Goal: Task Accomplishment & Management: Complete application form

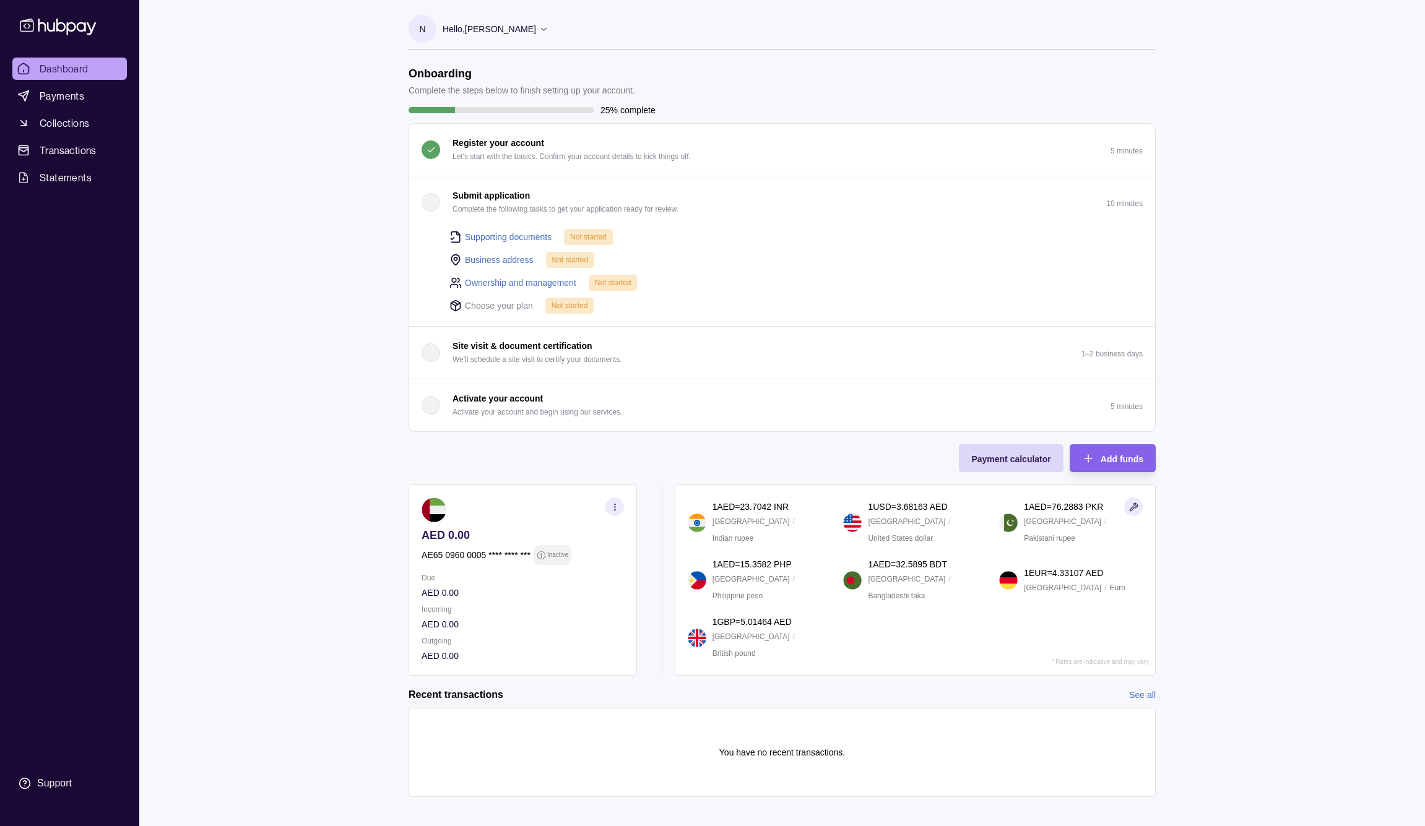
click at [488, 235] on link "Supporting documents" at bounding box center [508, 237] width 87 height 14
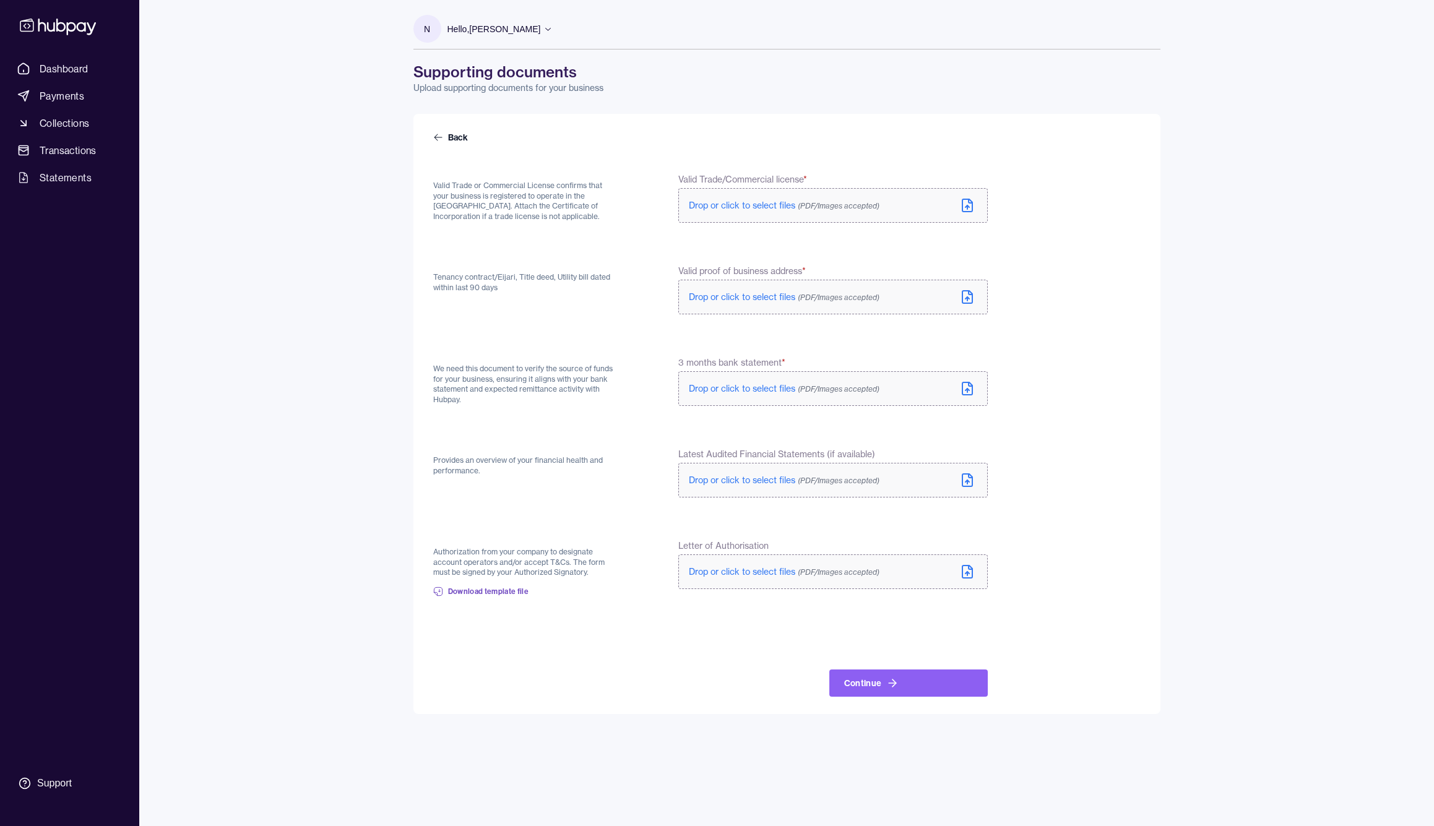
click at [756, 204] on span "Drop or click to select files (PDF/Images accepted)" at bounding box center [784, 205] width 191 height 11
click at [751, 307] on label "Drop or click to select files (PDF/Images accepted)" at bounding box center [832, 299] width 309 height 35
click at [756, 391] on span "Drop or click to select files (PDF/Images accepted)" at bounding box center [784, 391] width 191 height 11
click at [772, 305] on label "Drop or click to select files (PDF/Images accepted)" at bounding box center [832, 297] width 309 height 35
click at [743, 389] on span "Drop or click to select files (PDF/Images accepted)" at bounding box center [784, 391] width 191 height 11
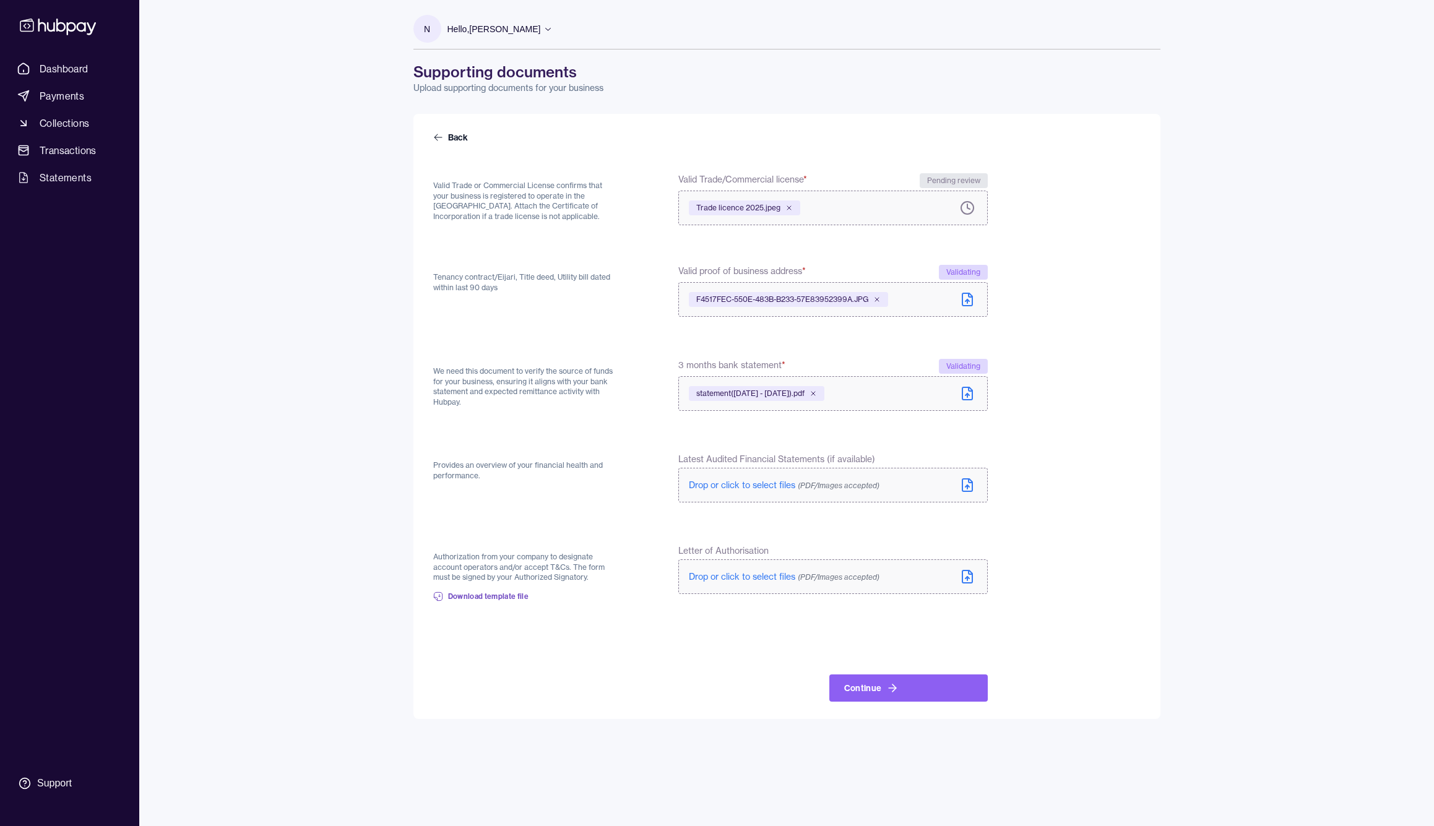
click at [763, 485] on span "Drop or click to select files (PDF/Images accepted)" at bounding box center [784, 485] width 191 height 11
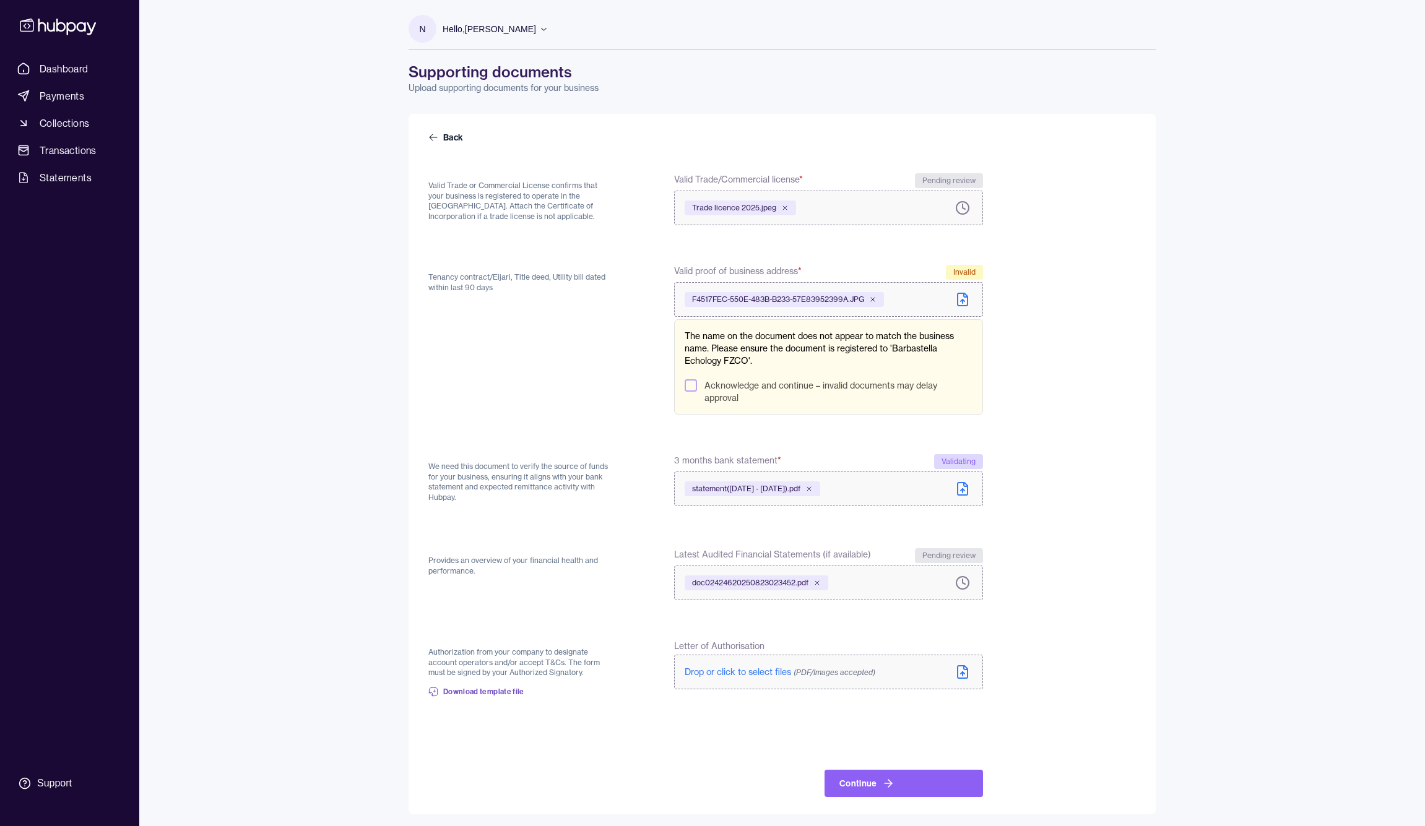
click at [877, 299] on icon at bounding box center [872, 299] width 7 height 7
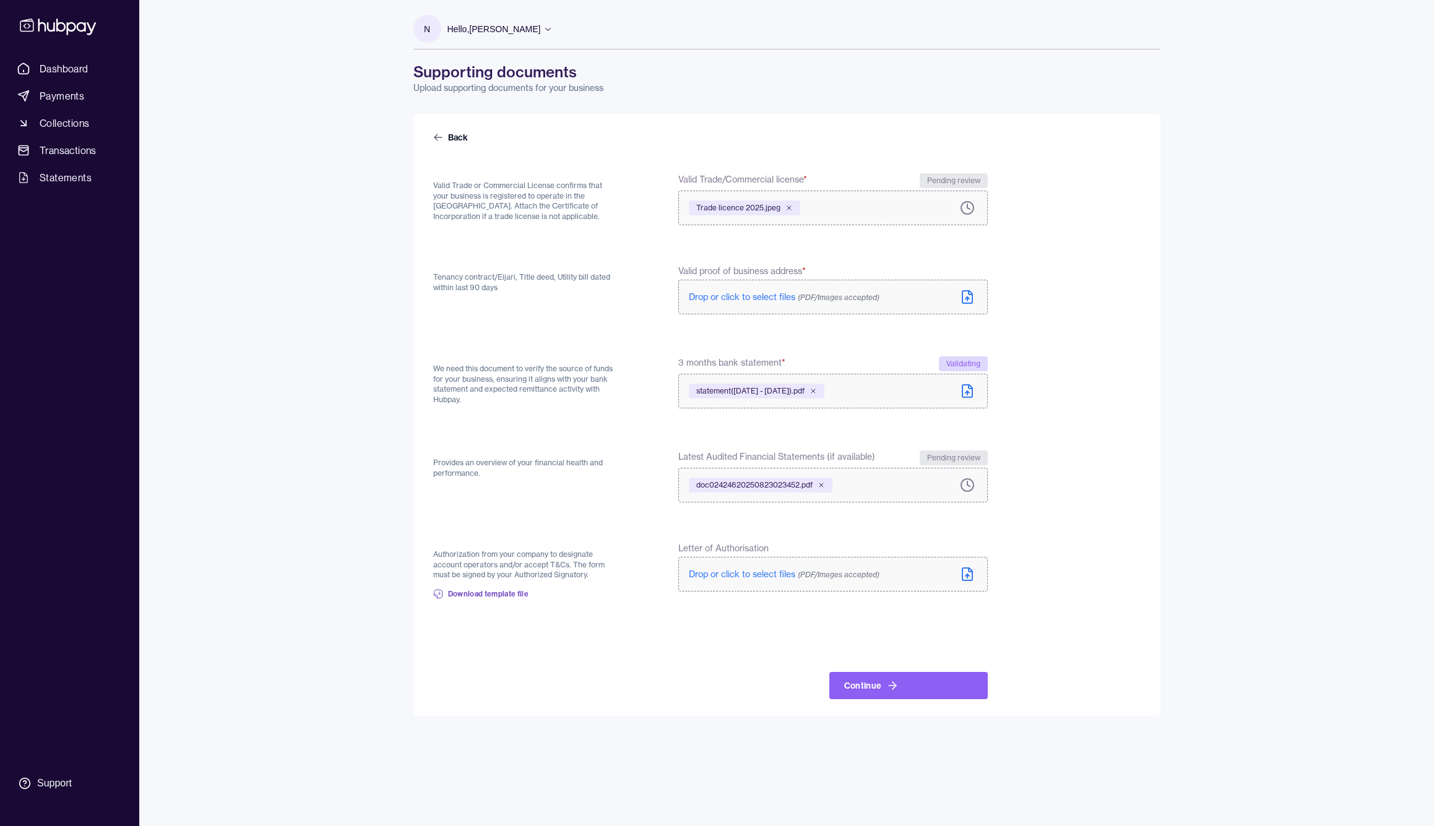
click at [966, 299] on icon at bounding box center [968, 298] width 4 height 2
click at [873, 691] on button "Continue" at bounding box center [908, 688] width 158 height 27
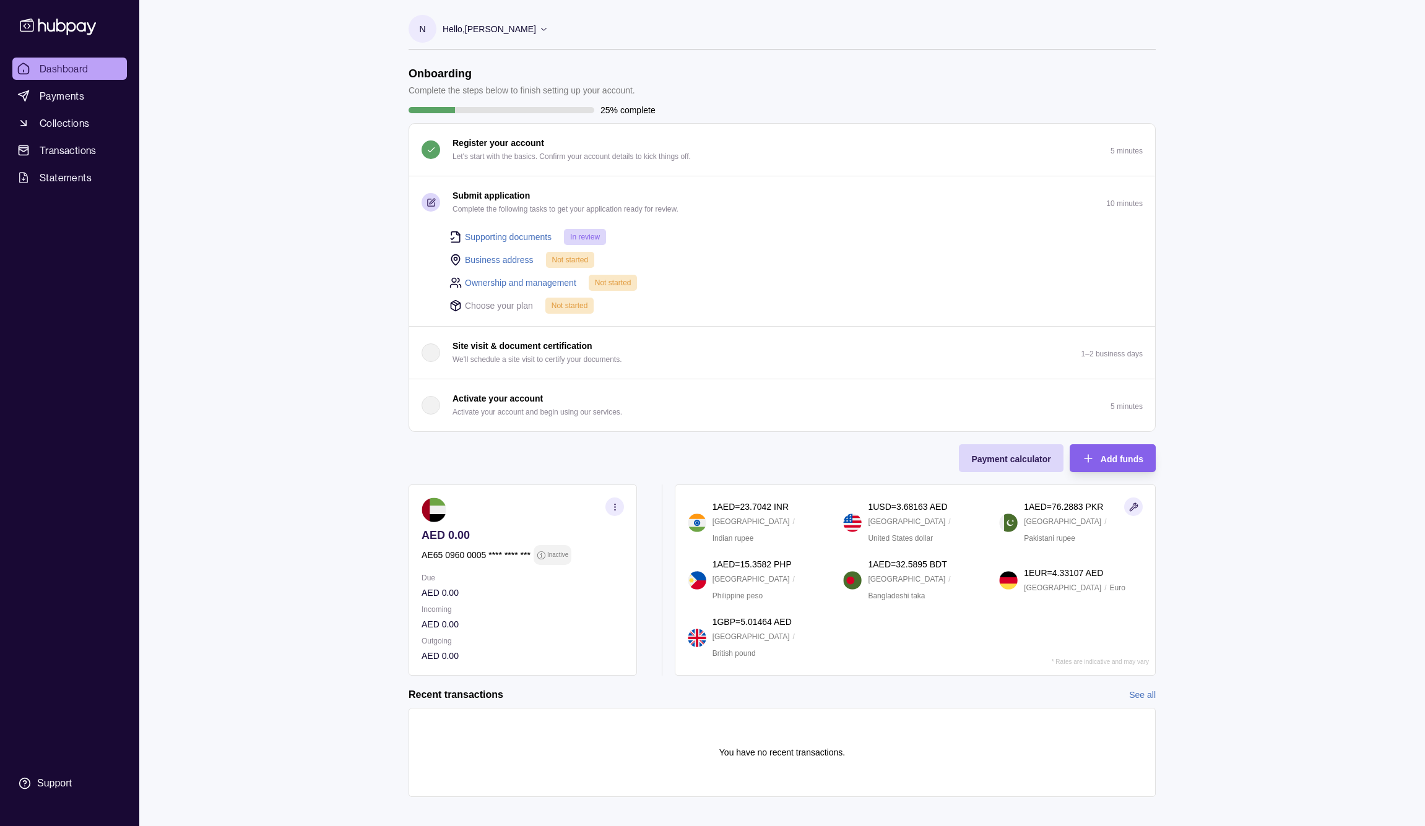
click at [493, 263] on link "Business address" at bounding box center [499, 260] width 69 height 14
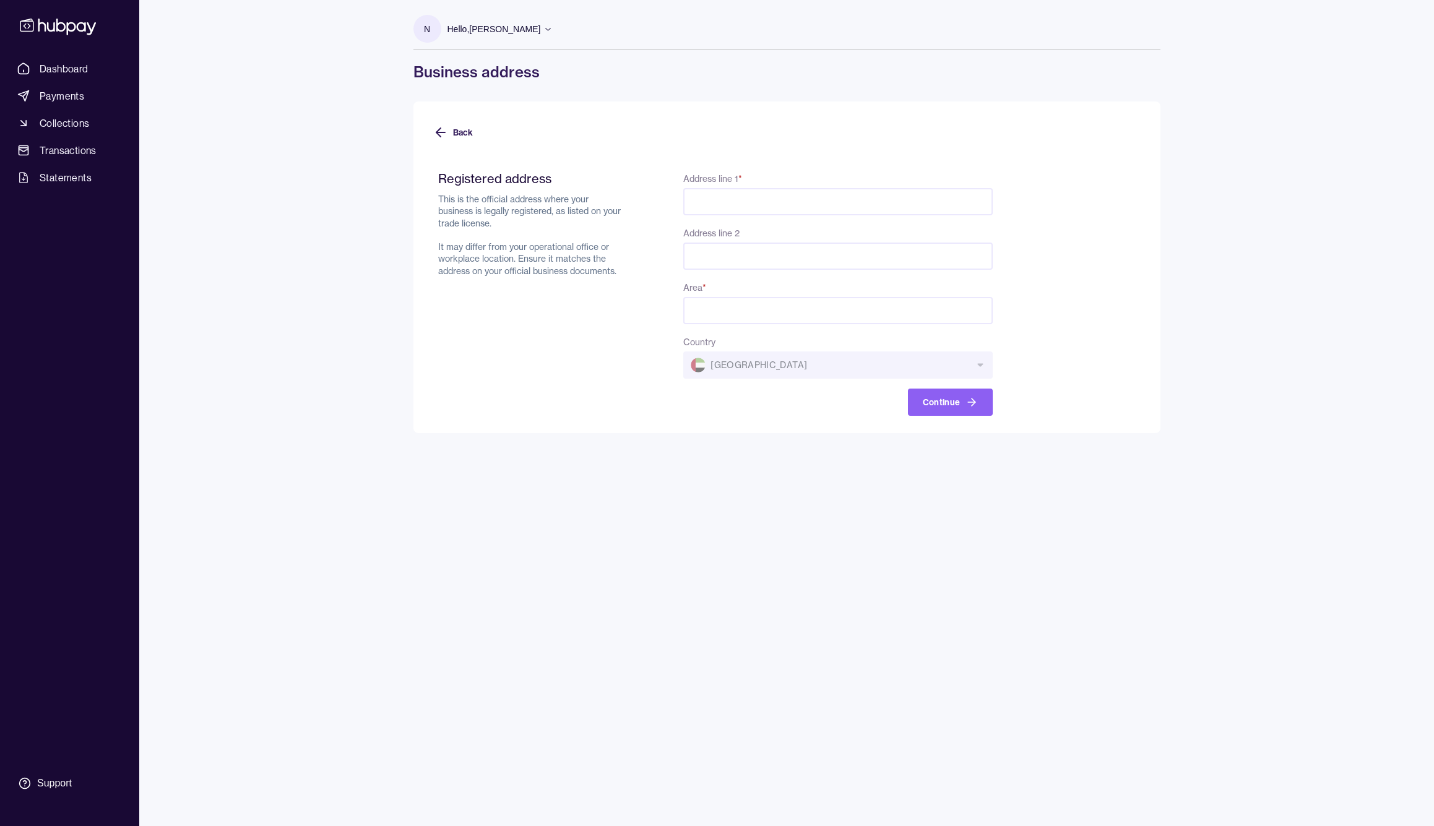
click at [831, 197] on input "Address line 1 *" at bounding box center [837, 201] width 309 height 27
paste input "********"
drag, startPoint x: 830, startPoint y: 208, endPoint x: 654, endPoint y: 202, distance: 175.9
click at [654, 202] on div "**********" at bounding box center [715, 293] width 555 height 245
paste input "**"
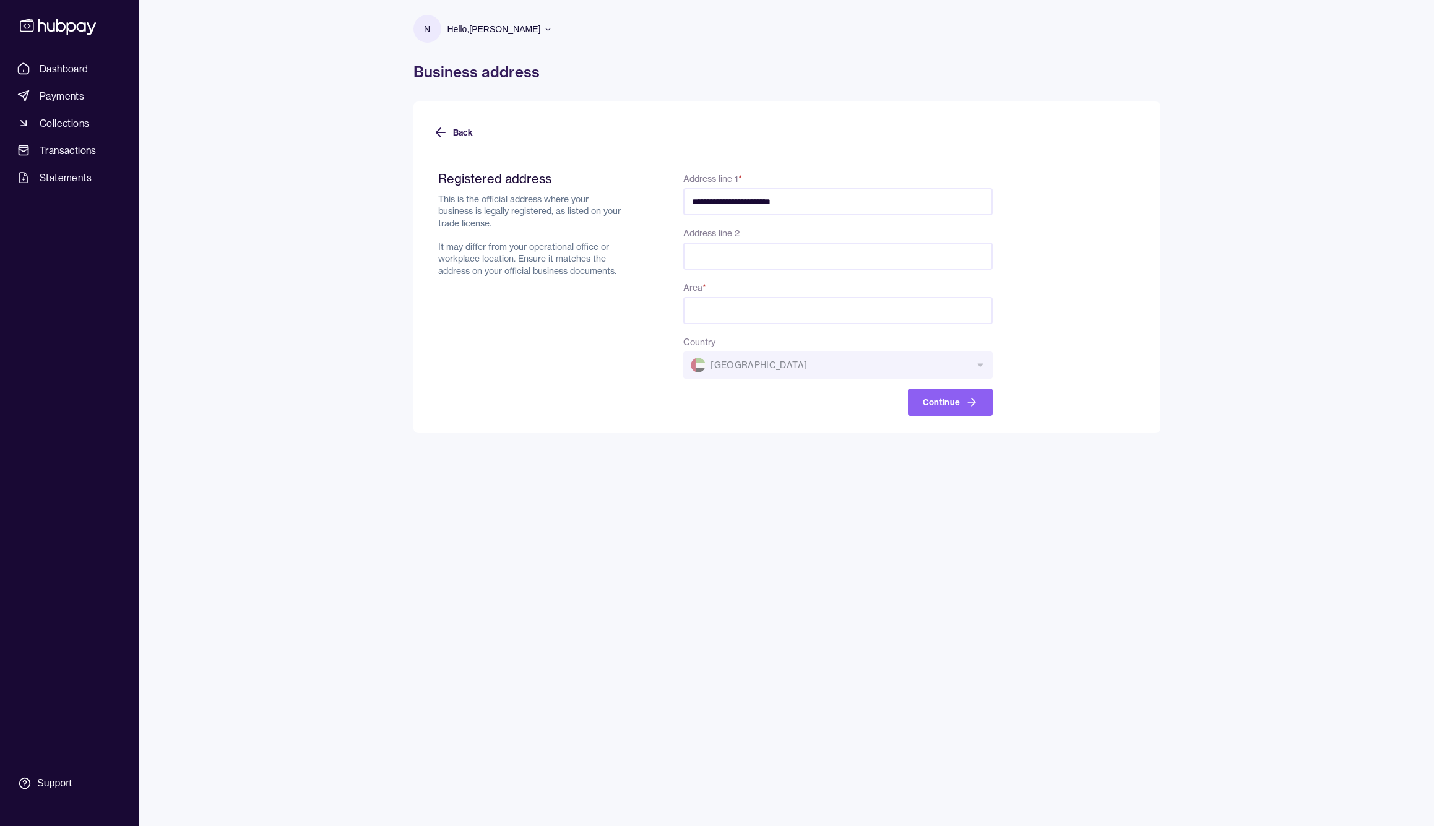
type input "**********"
paste input "**********"
type input "**********"
click at [951, 397] on button "Continue" at bounding box center [950, 402] width 85 height 27
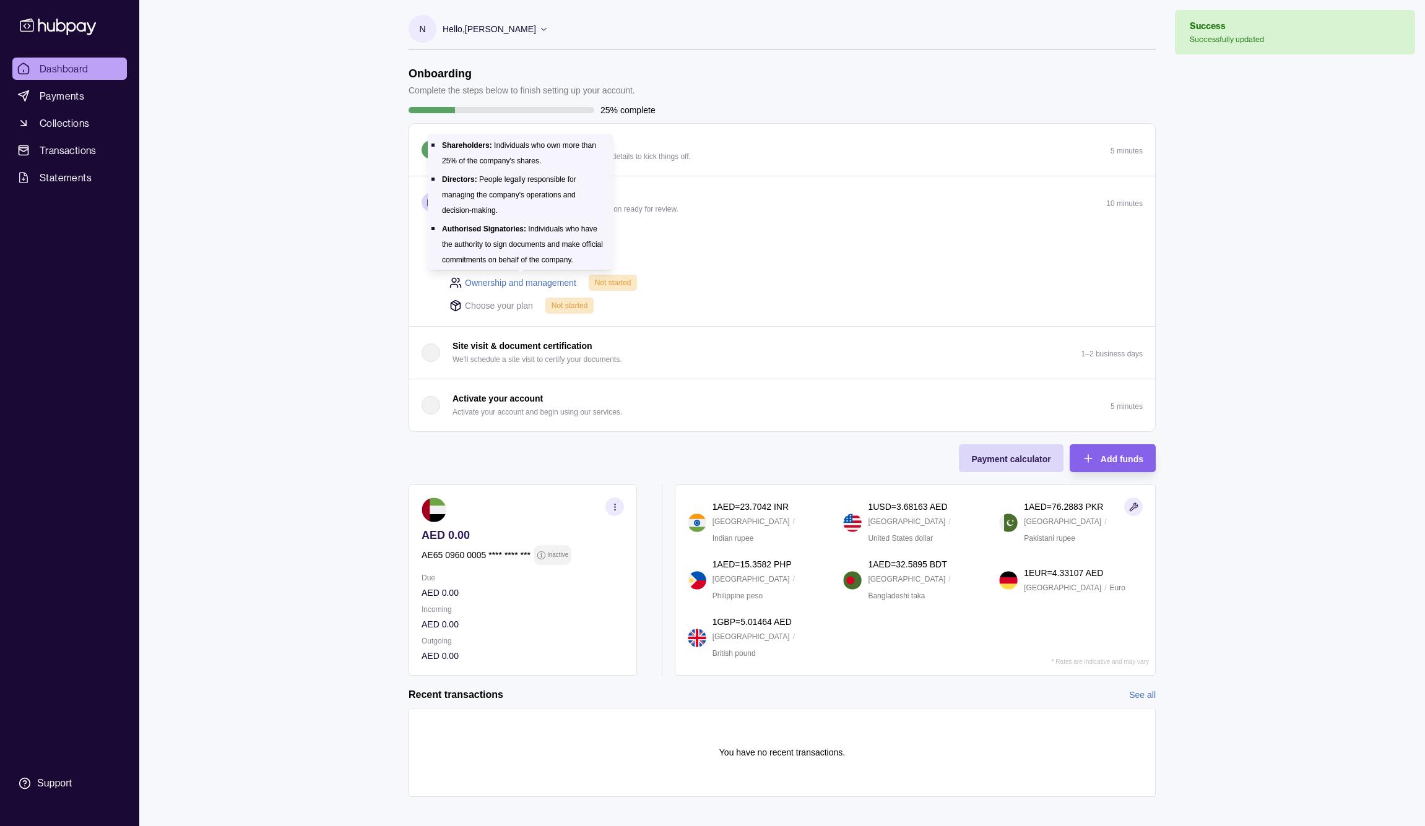
click at [540, 280] on link "Ownership and management" at bounding box center [520, 283] width 111 height 14
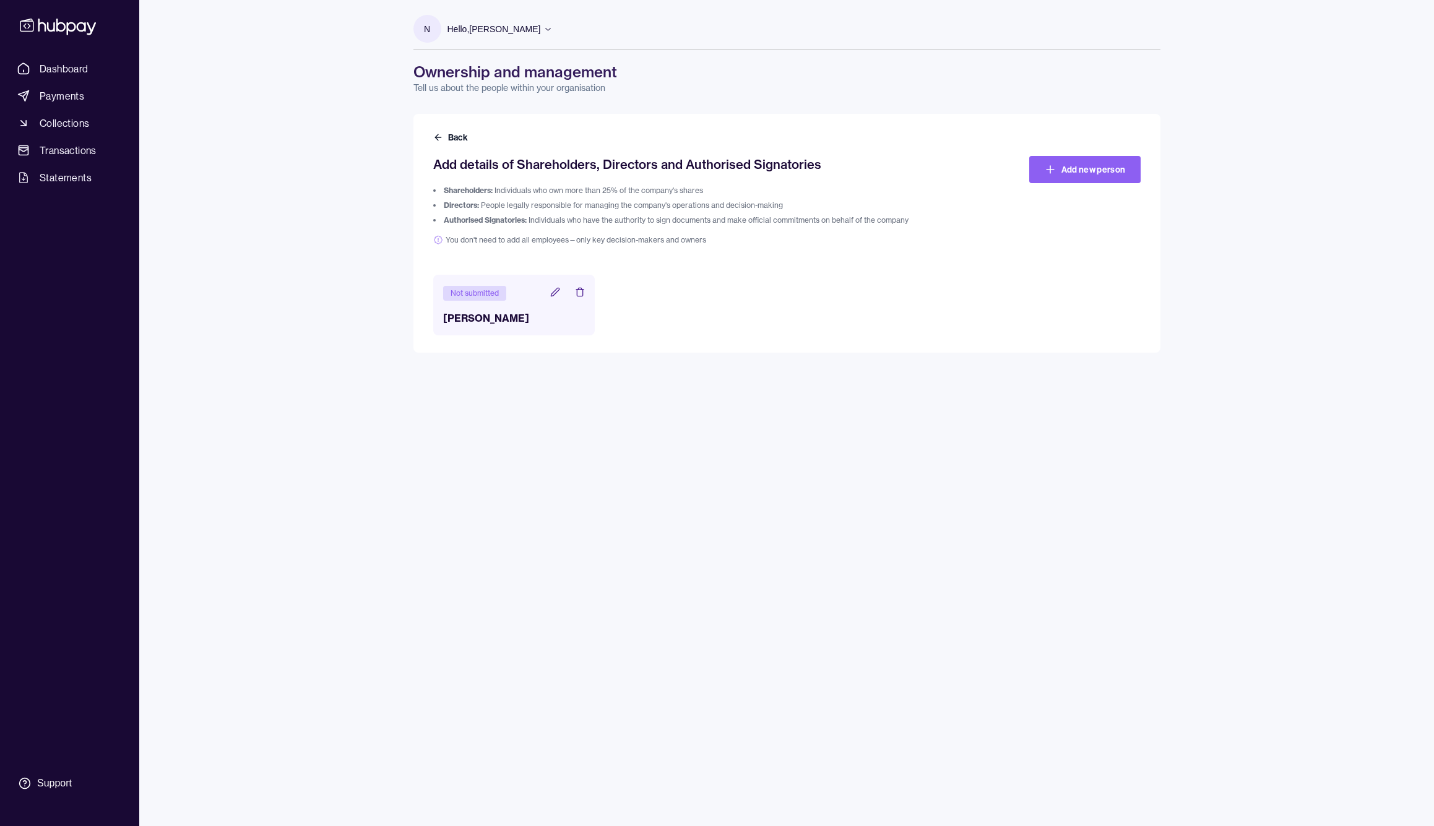
click at [554, 294] on icon at bounding box center [555, 292] width 10 height 10
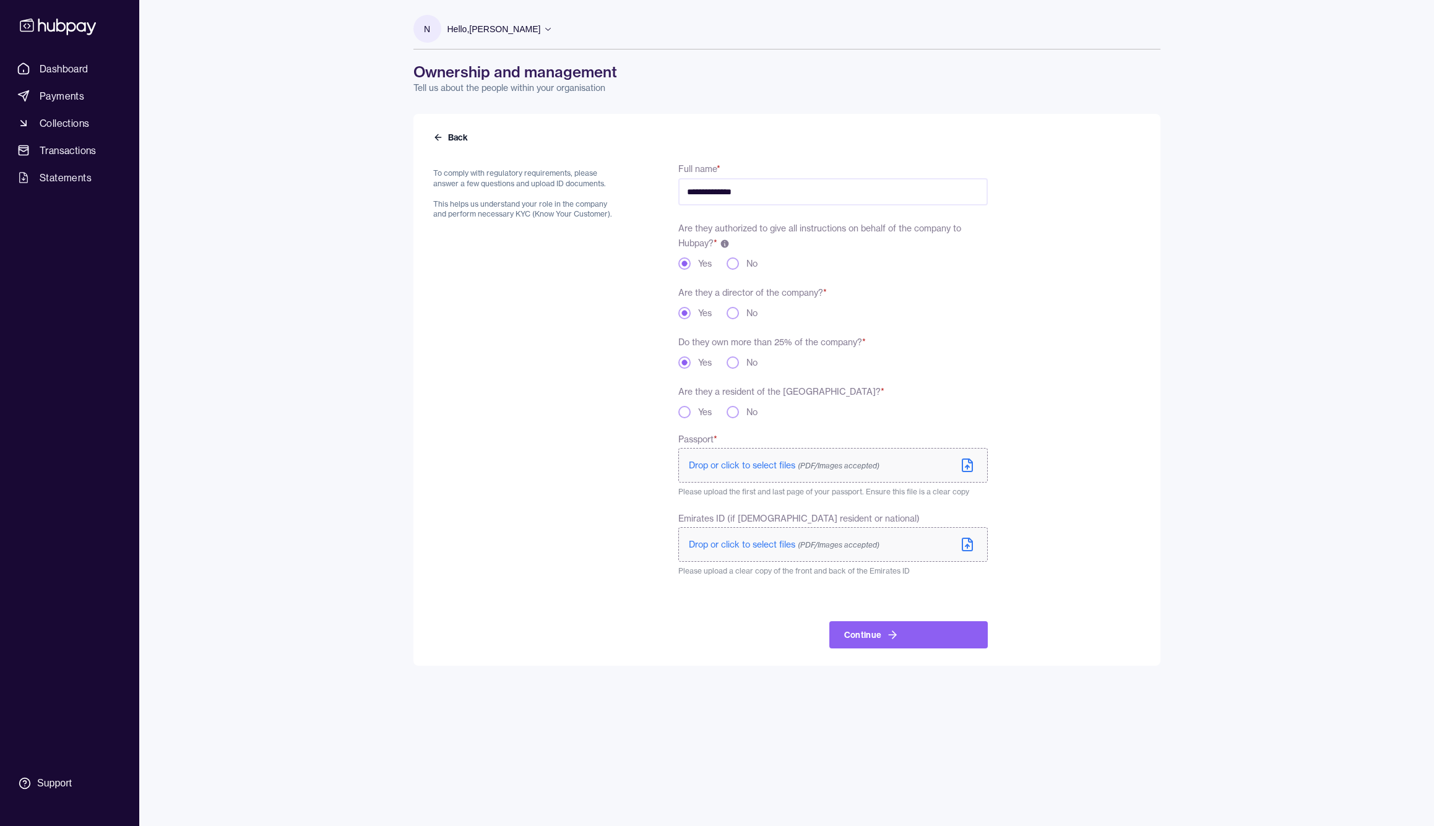
click at [756, 468] on span "Drop or click to select files (PDF/Images accepted)" at bounding box center [784, 465] width 191 height 11
click at [788, 547] on span "Drop or click to select files (PDF/Images accepted)" at bounding box center [784, 547] width 191 height 11
click at [878, 548] on icon at bounding box center [881, 549] width 7 height 7
click at [793, 545] on span "Drop or click to select files (PDF/Images accepted)" at bounding box center [784, 547] width 191 height 11
click at [686, 414] on button "Yes" at bounding box center [684, 412] width 12 height 12
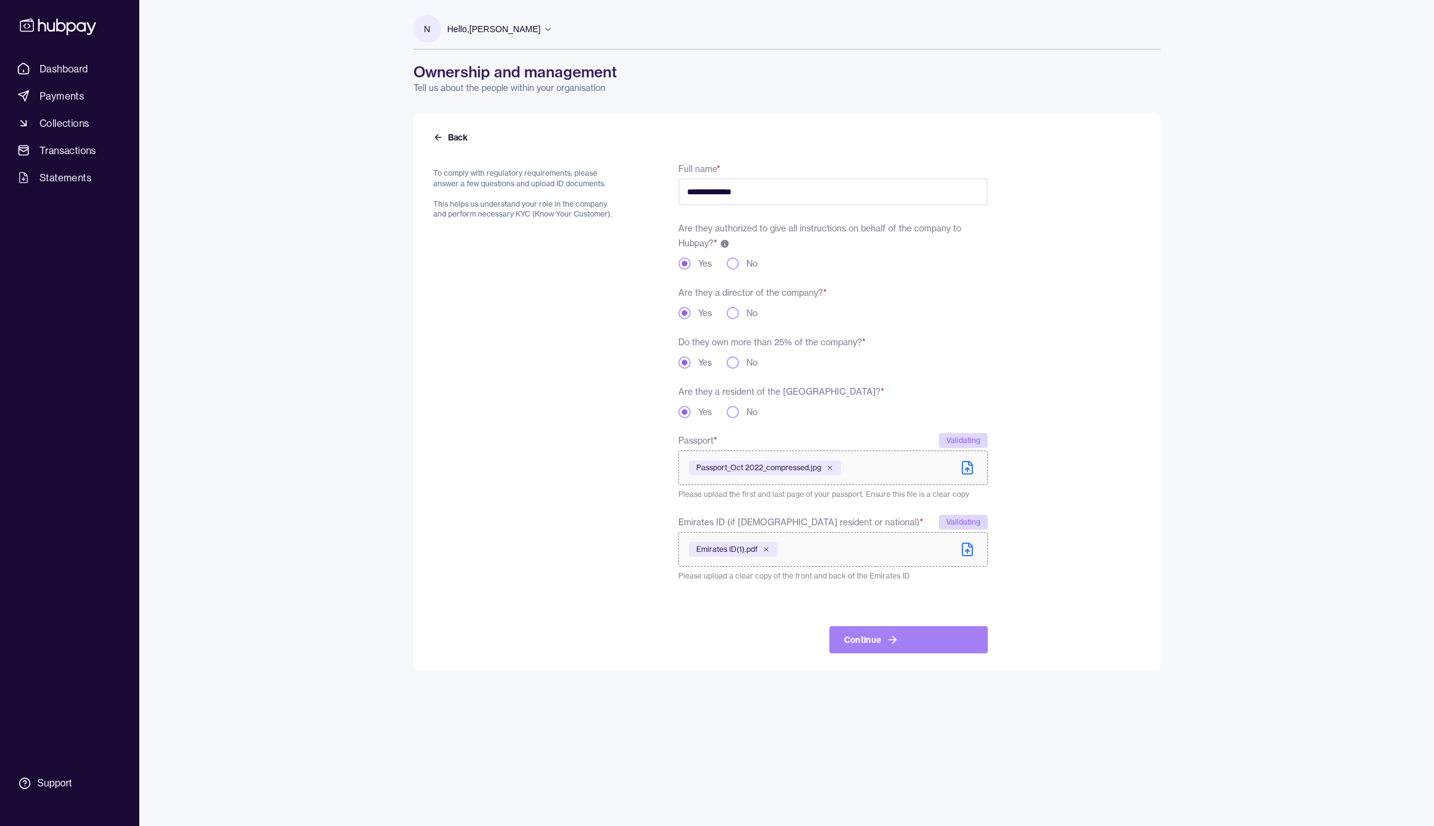
click at [884, 643] on button "Continue" at bounding box center [908, 639] width 158 height 27
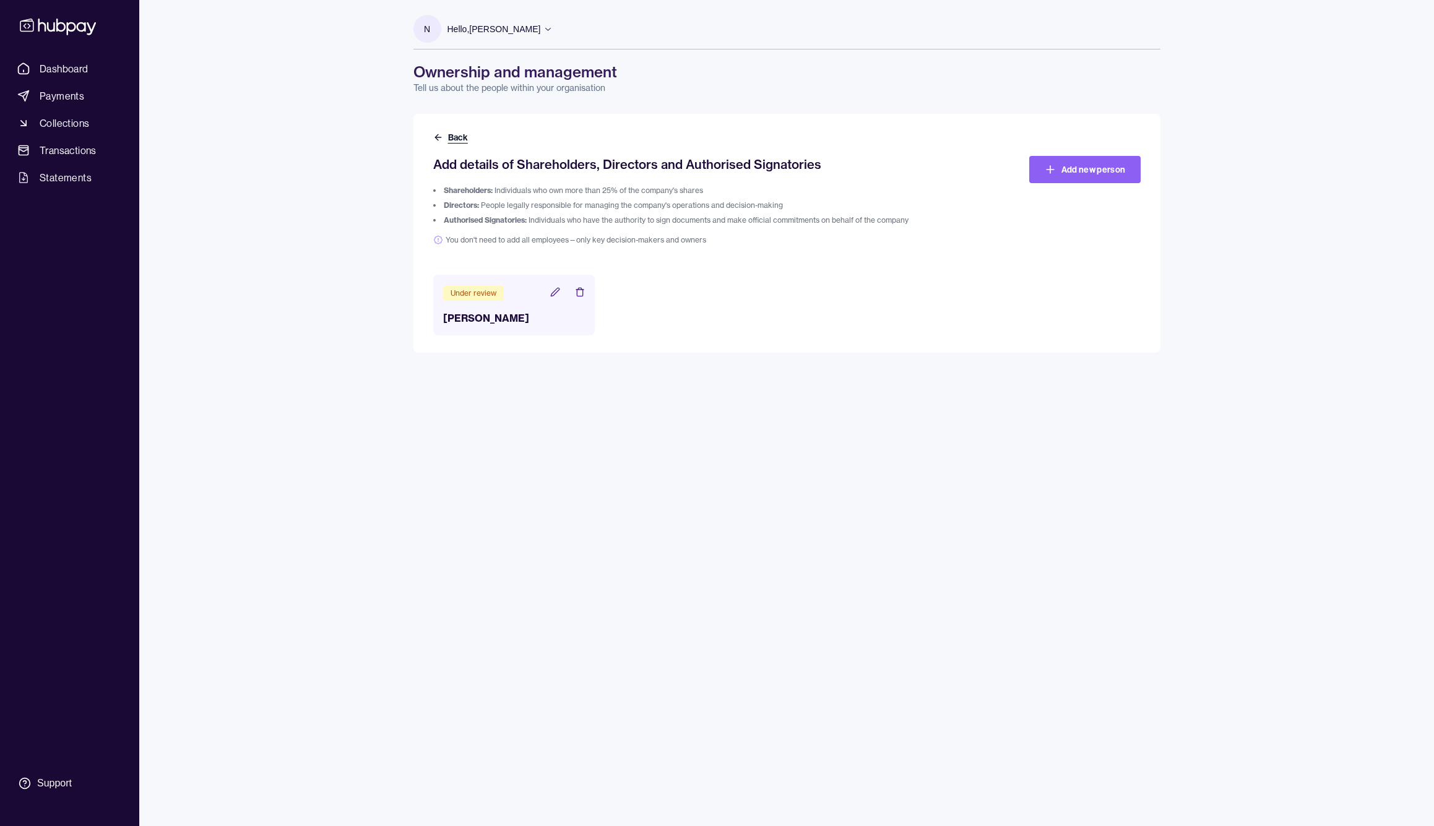
click at [441, 137] on icon at bounding box center [438, 137] width 10 height 10
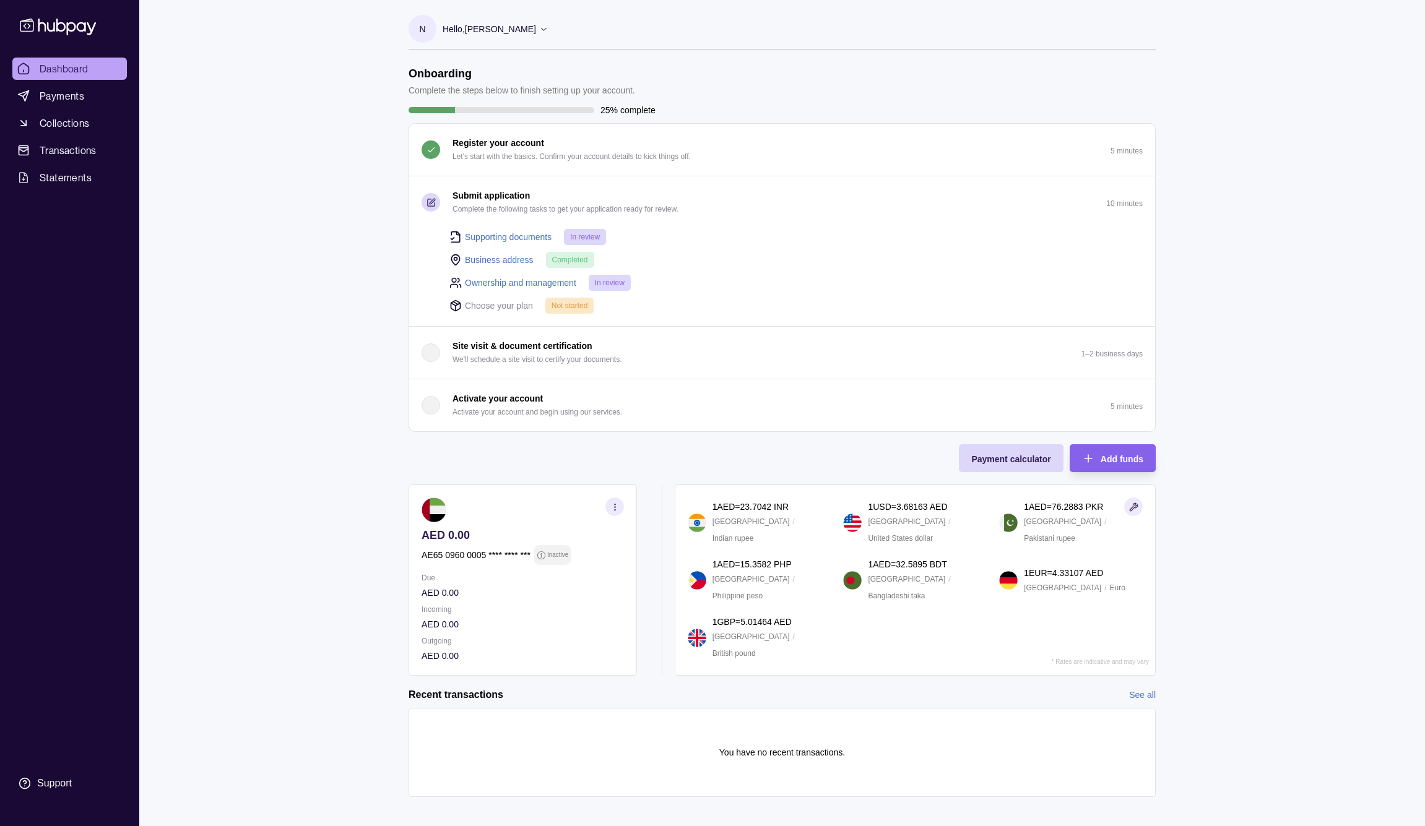
click at [452, 308] on icon at bounding box center [455, 305] width 9 height 11
drag, startPoint x: 563, startPoint y: 305, endPoint x: 541, endPoint y: 310, distance: 22.4
click at [563, 305] on span "Not started" at bounding box center [570, 305] width 37 height 9
drag, startPoint x: 503, startPoint y: 306, endPoint x: 455, endPoint y: 310, distance: 47.8
click at [502, 306] on p "Choose your plan" at bounding box center [499, 306] width 68 height 14
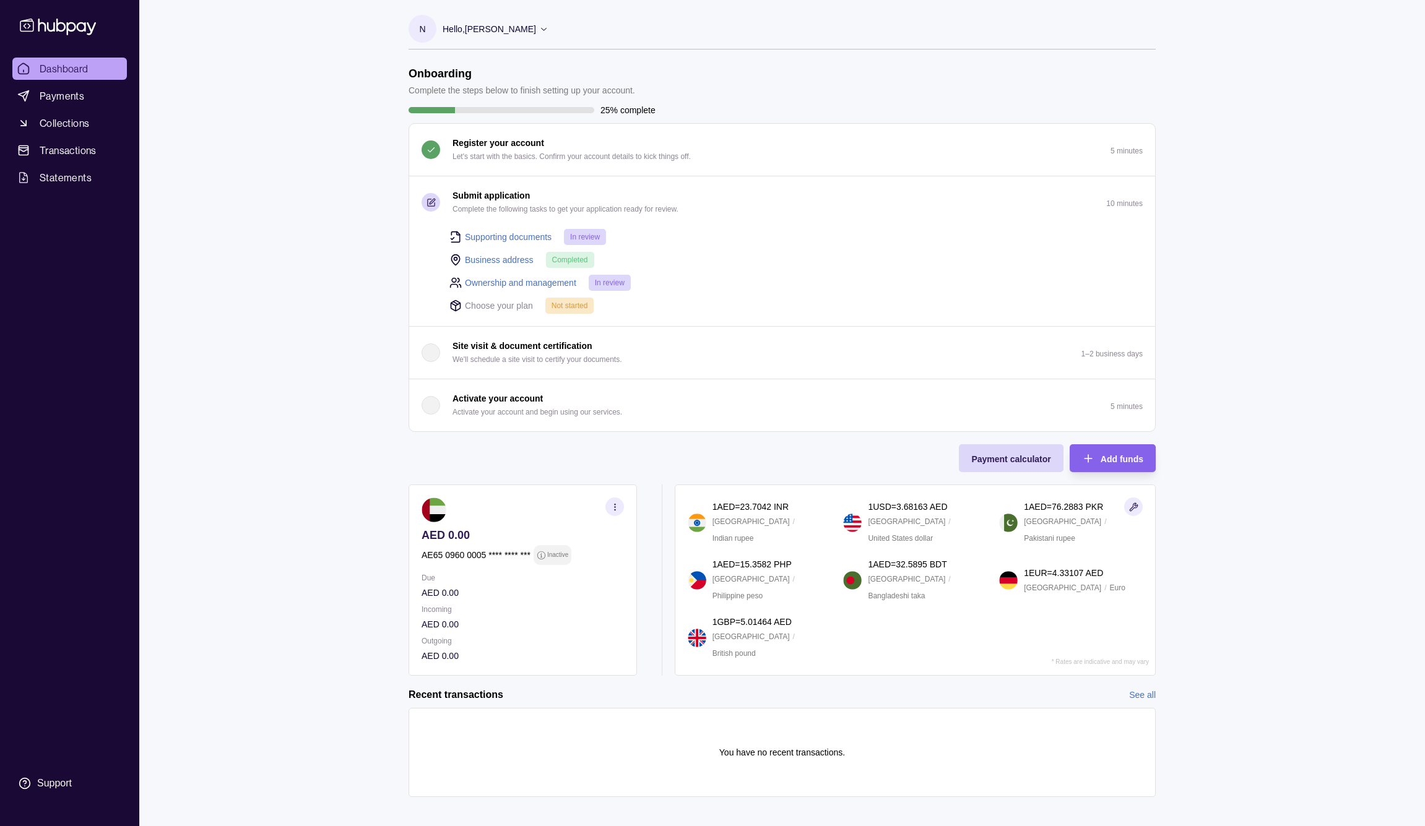
click at [454, 306] on icon at bounding box center [455, 306] width 12 height 12
click at [75, 97] on span "Payments" at bounding box center [62, 96] width 45 height 15
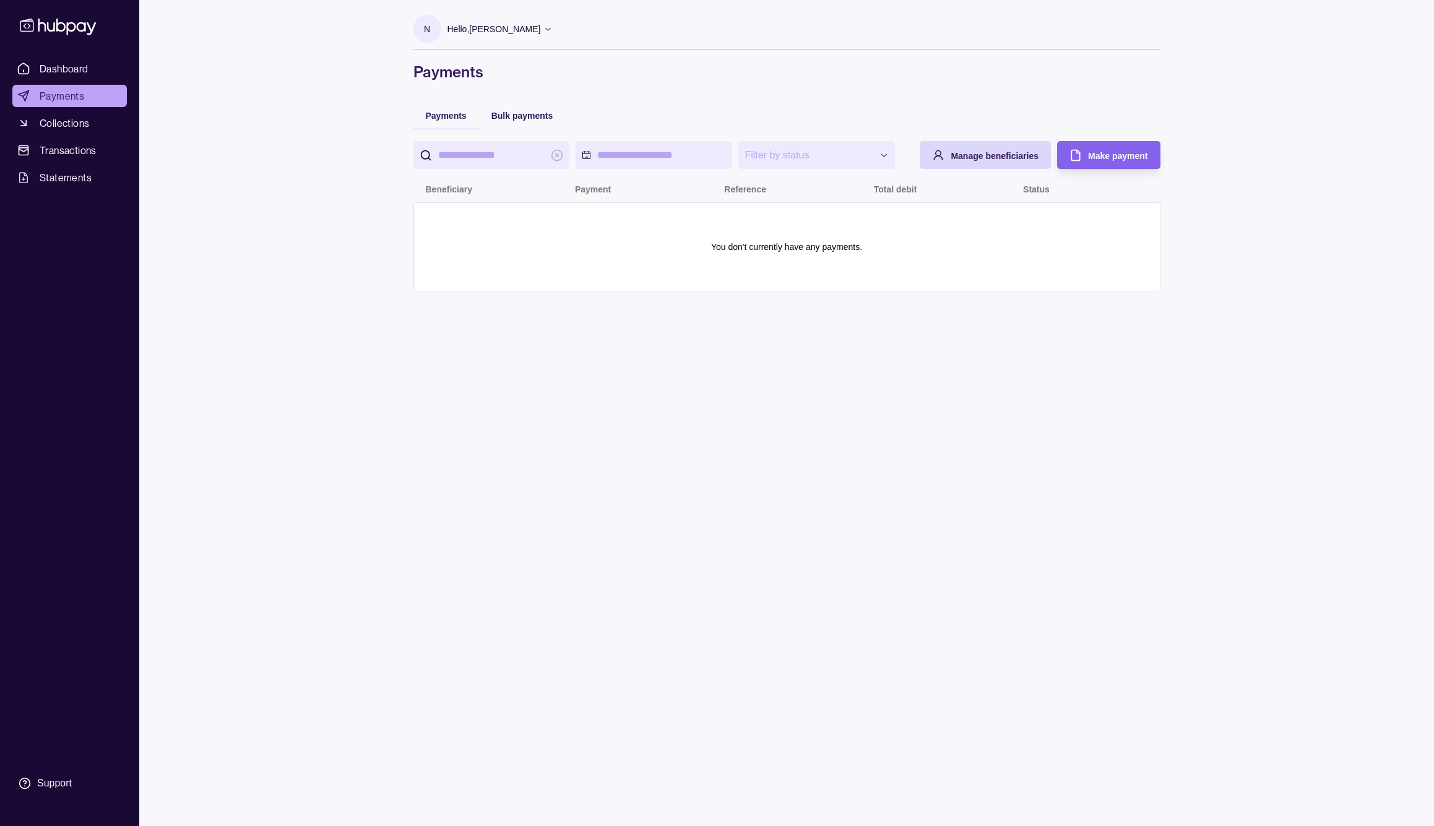
click at [67, 126] on span "Collections" at bounding box center [65, 123] width 50 height 15
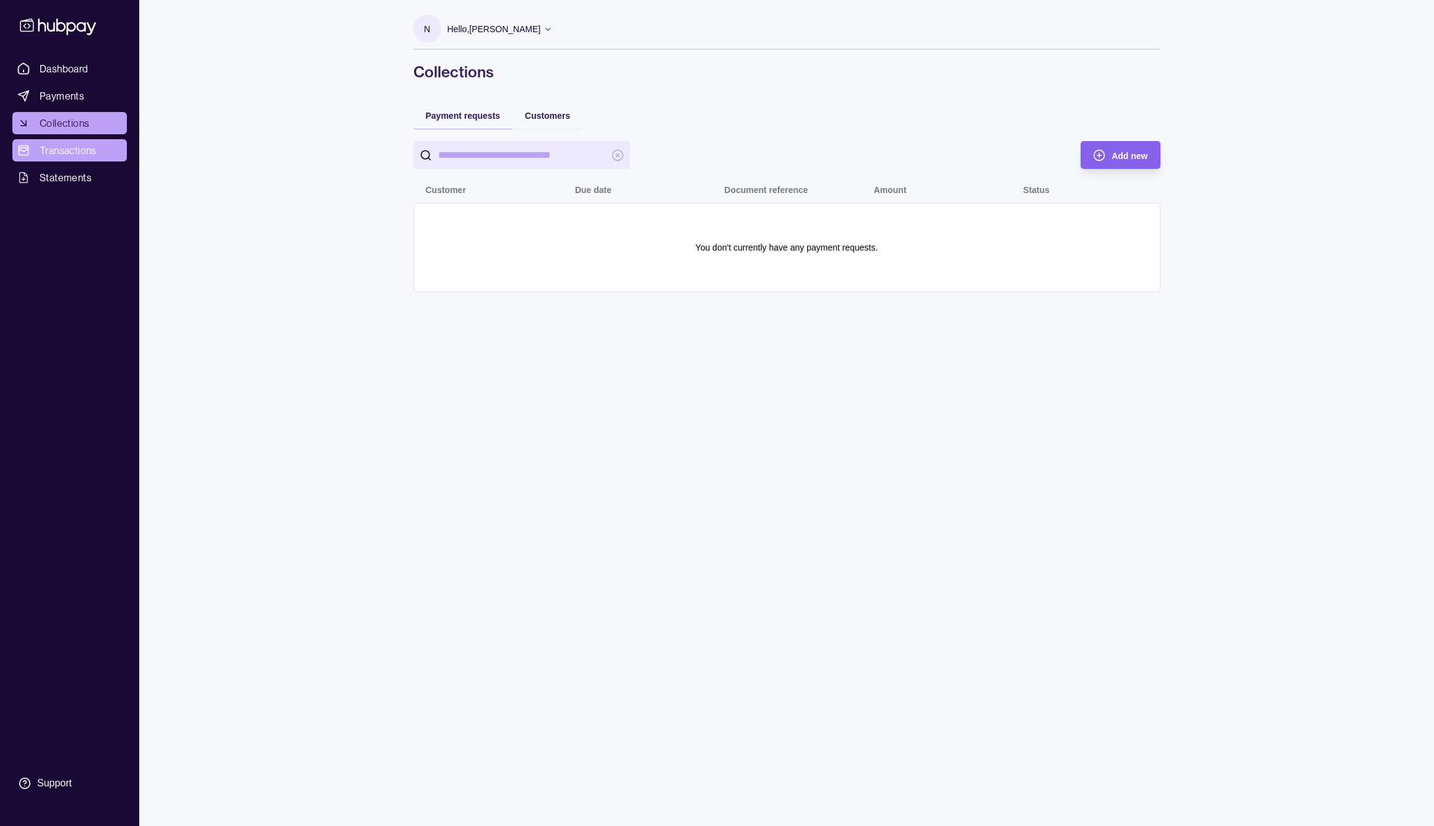
click at [69, 152] on span "Transactions" at bounding box center [68, 150] width 57 height 15
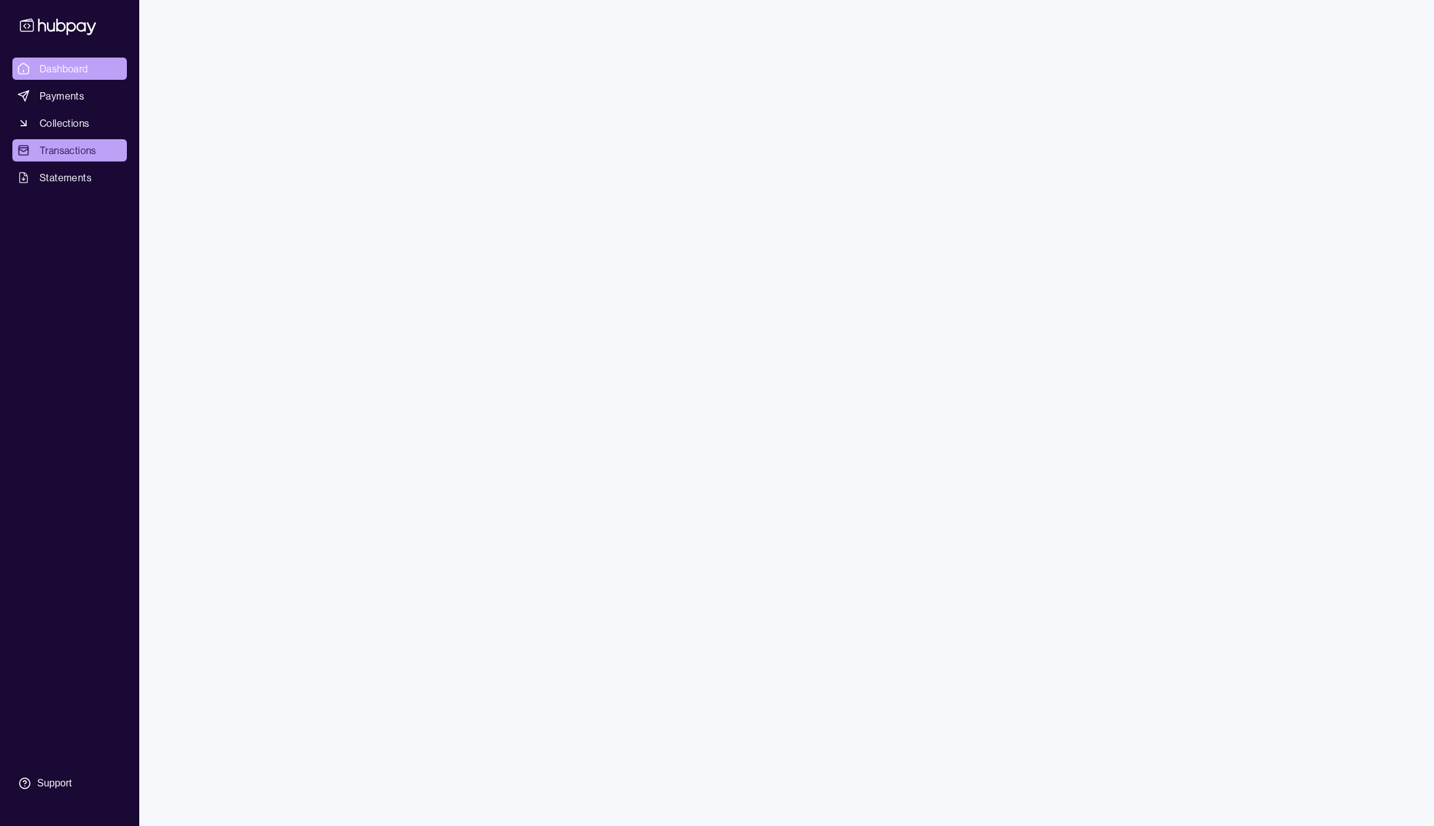
click at [58, 63] on span "Dashboard" at bounding box center [64, 68] width 49 height 15
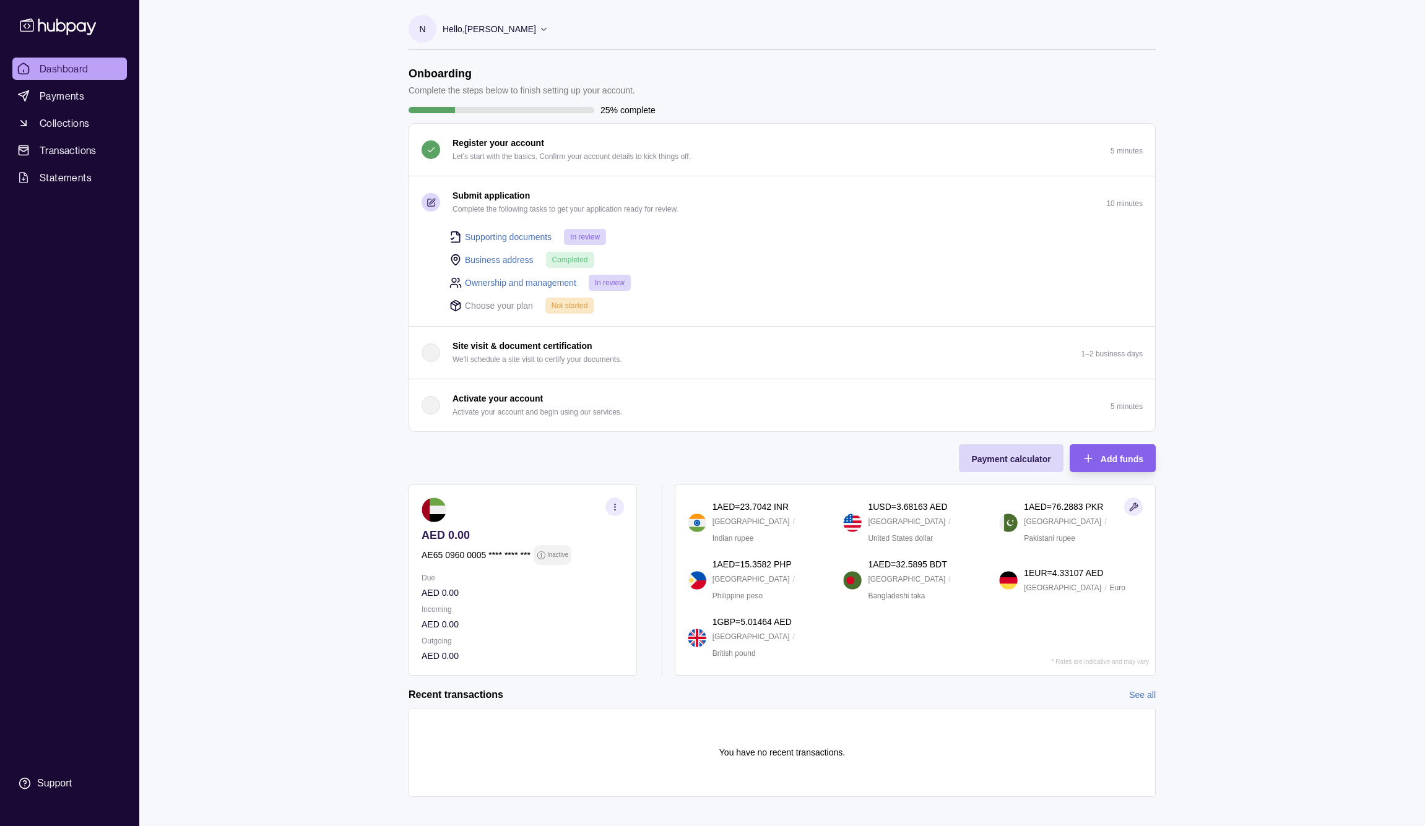
click at [436, 201] on section "button" at bounding box center [431, 202] width 19 height 19
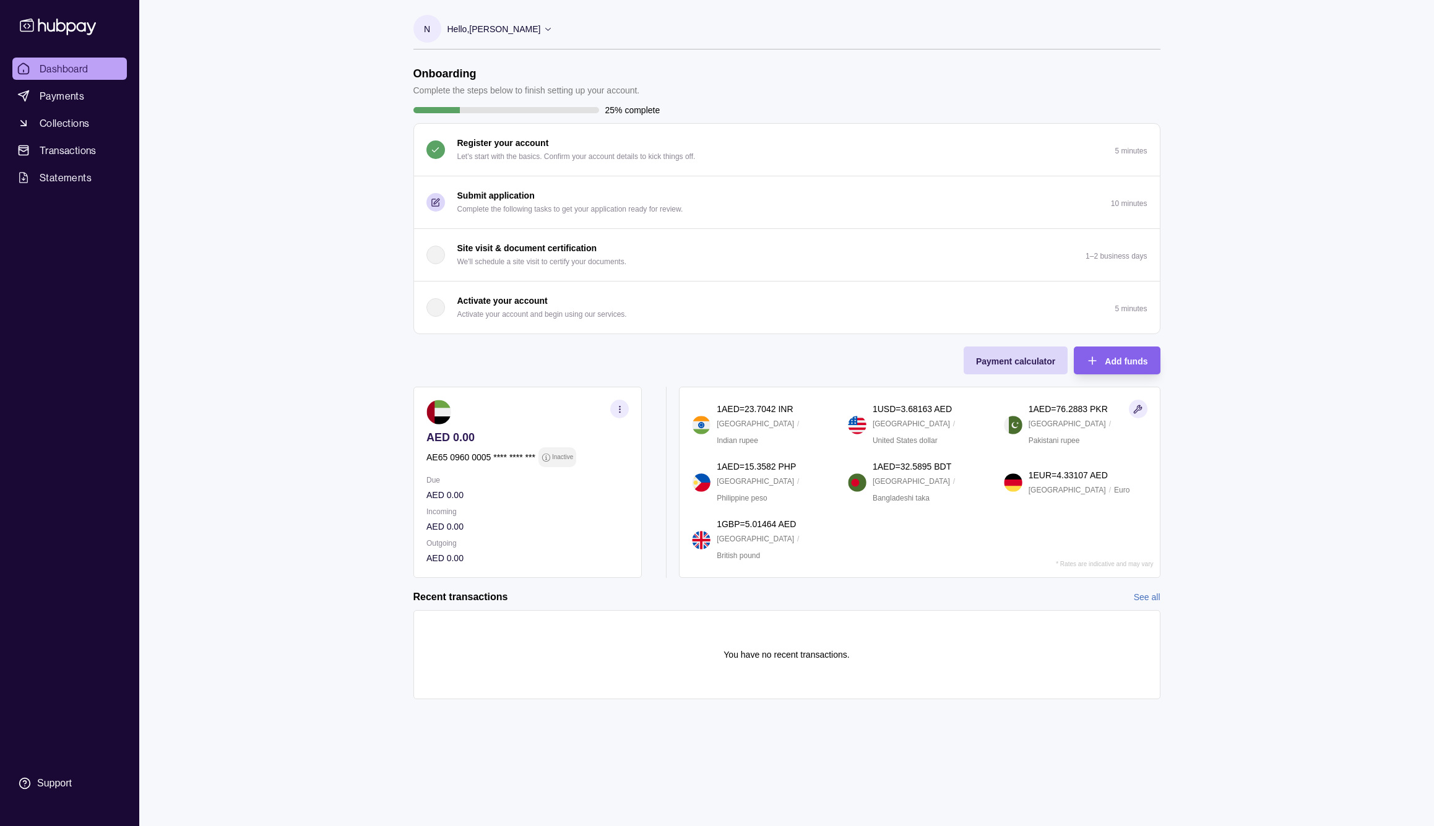
click at [431, 205] on icon "button" at bounding box center [435, 202] width 9 height 9
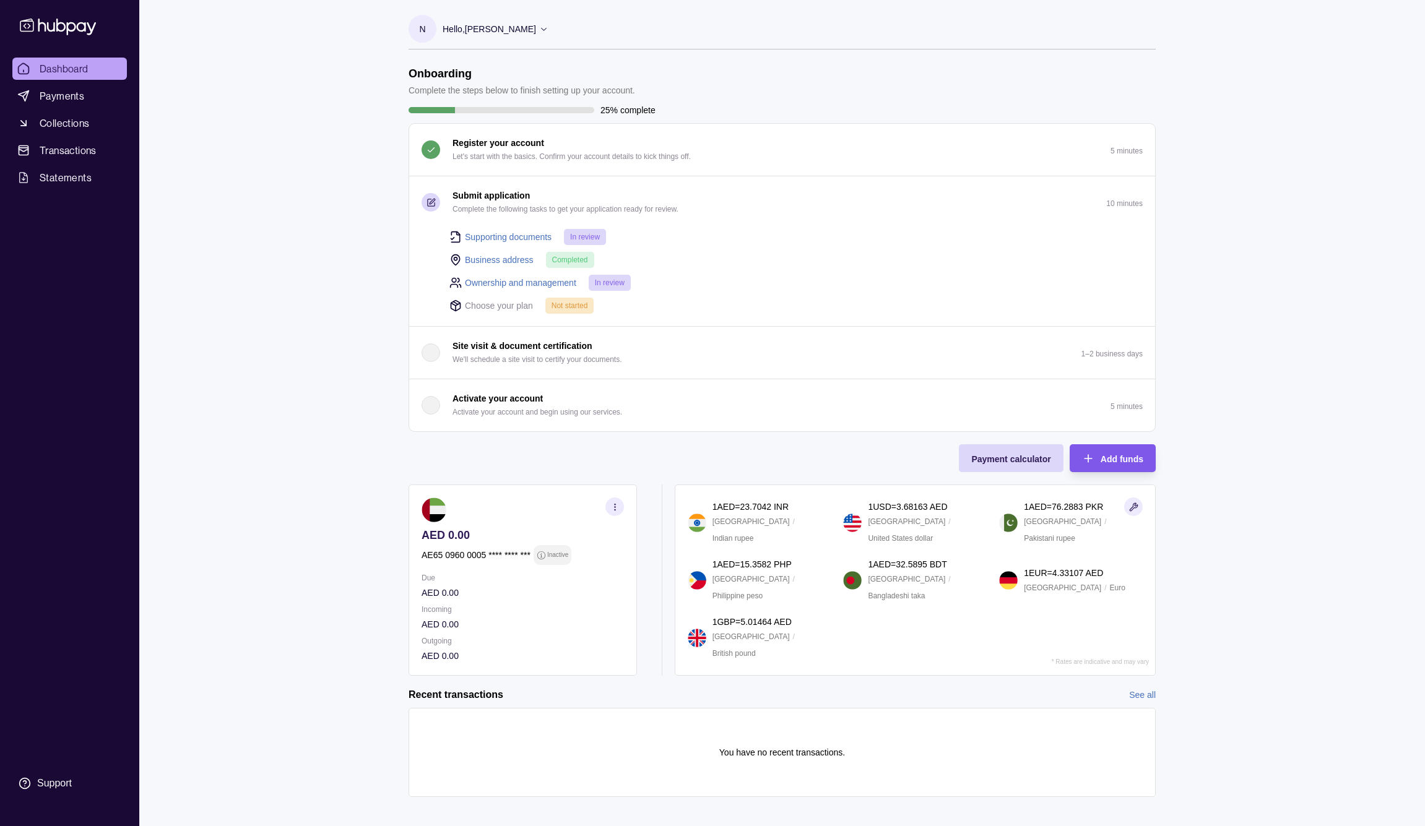
click at [1122, 461] on span "Add funds" at bounding box center [1122, 459] width 43 height 10
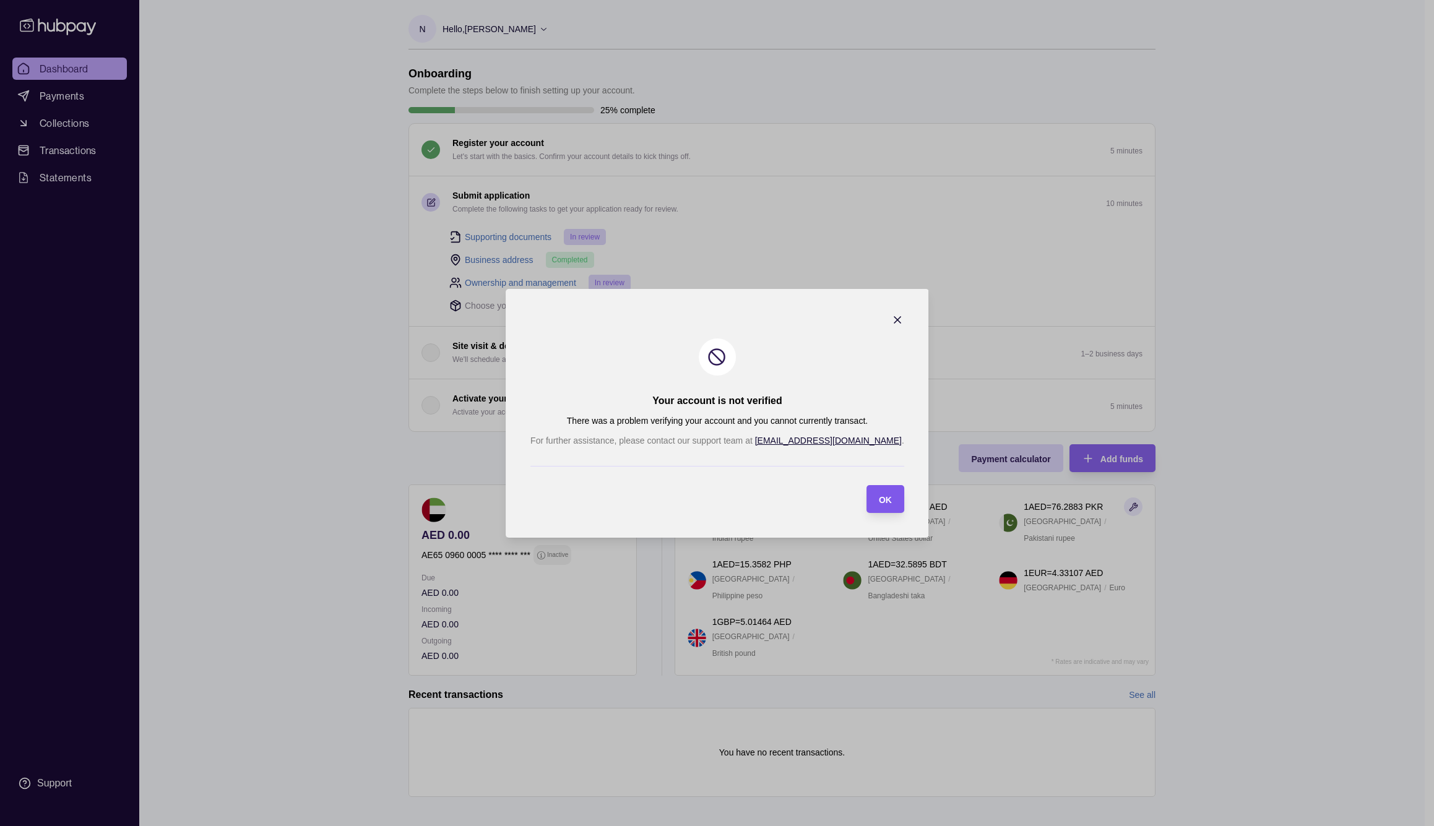
click at [878, 496] on span "OK" at bounding box center [884, 500] width 13 height 10
